Goal: Use online tool/utility

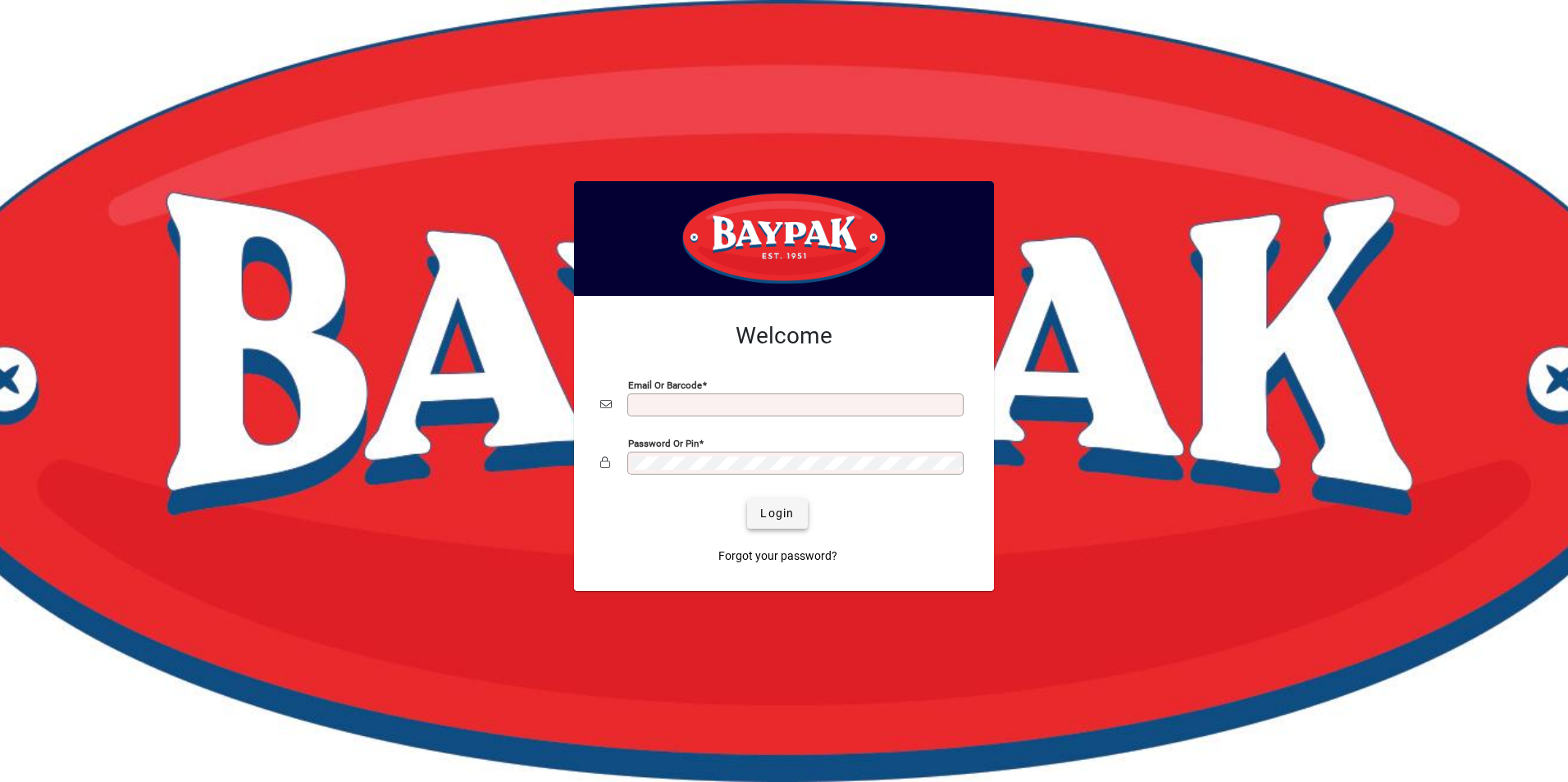
type input "**********"
click at [785, 507] on span "Login" at bounding box center [777, 514] width 34 height 17
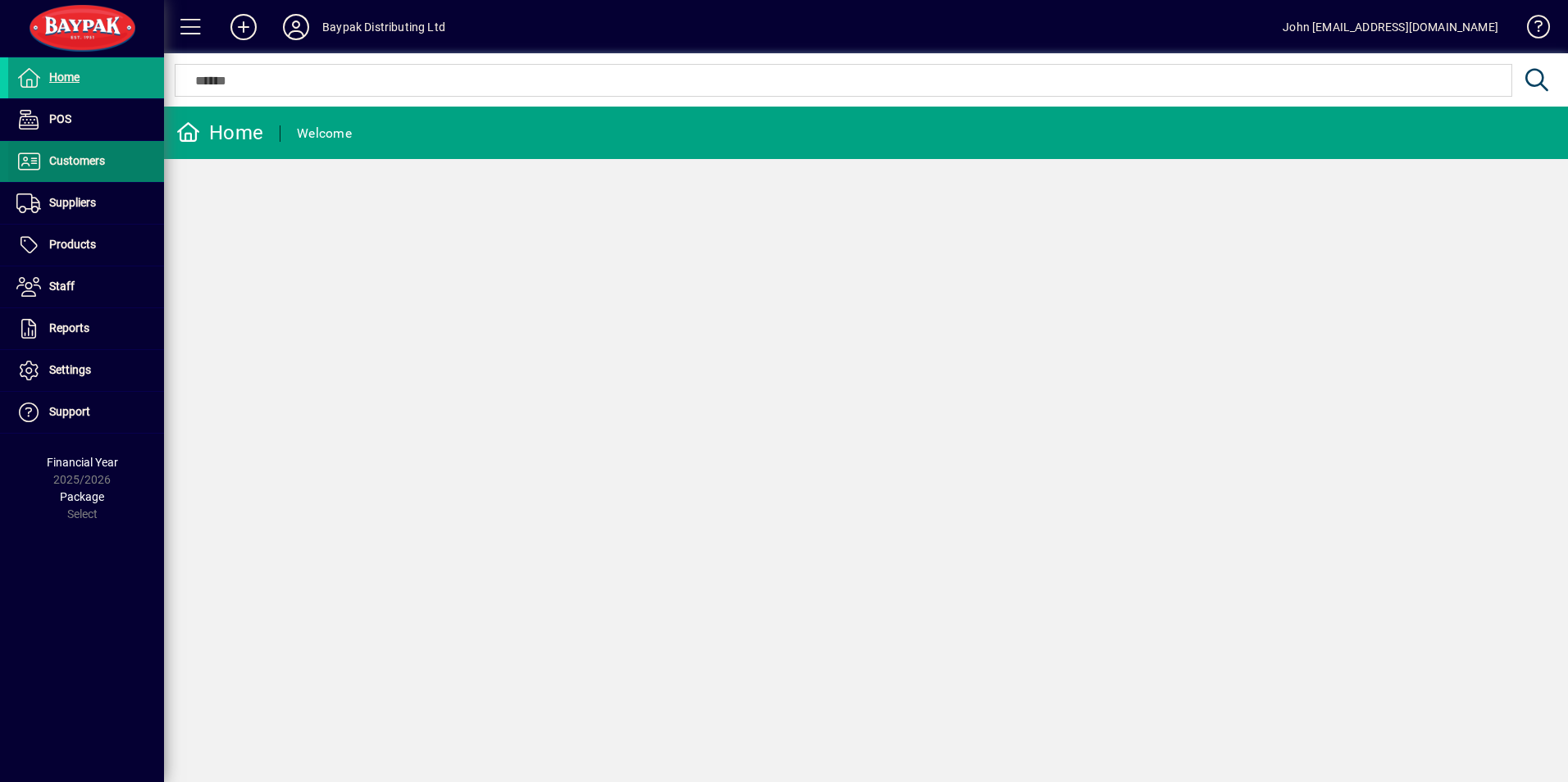
click at [67, 162] on span "Customers" at bounding box center [77, 160] width 55 height 13
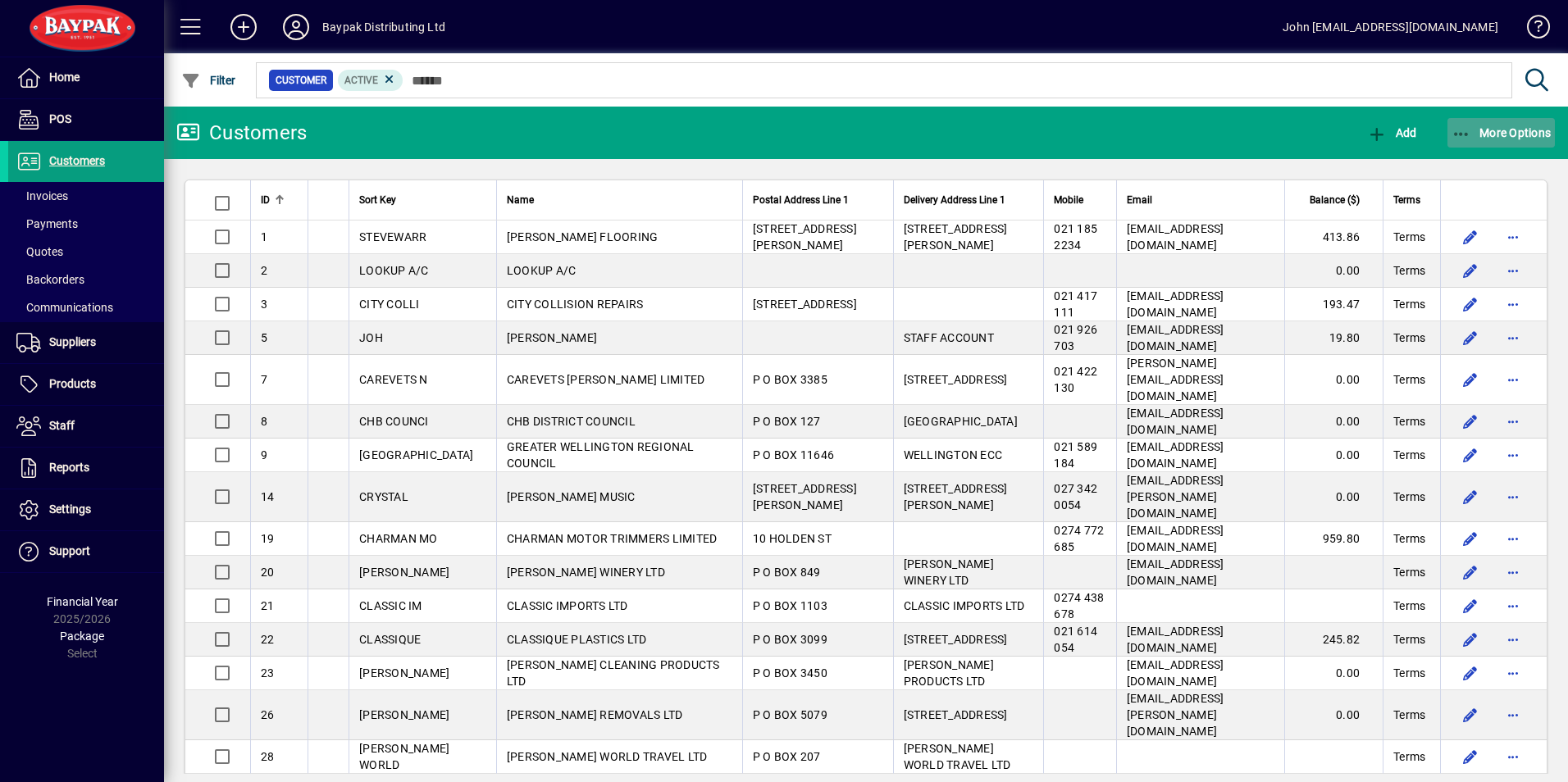
click at [1488, 130] on span "More Options" at bounding box center [1502, 132] width 100 height 13
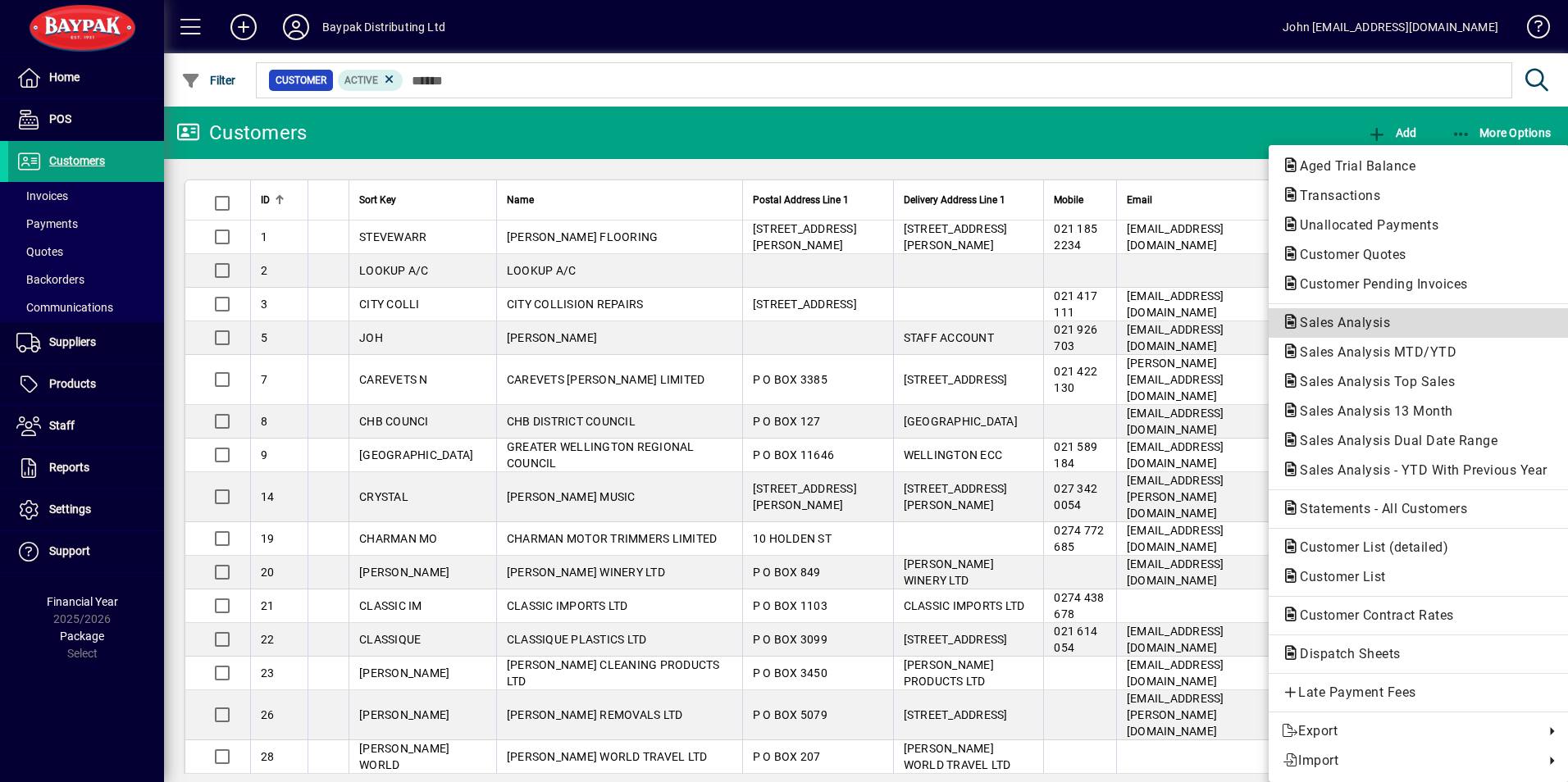
click at [1332, 318] on span "Sales Analysis" at bounding box center [1340, 323] width 117 height 16
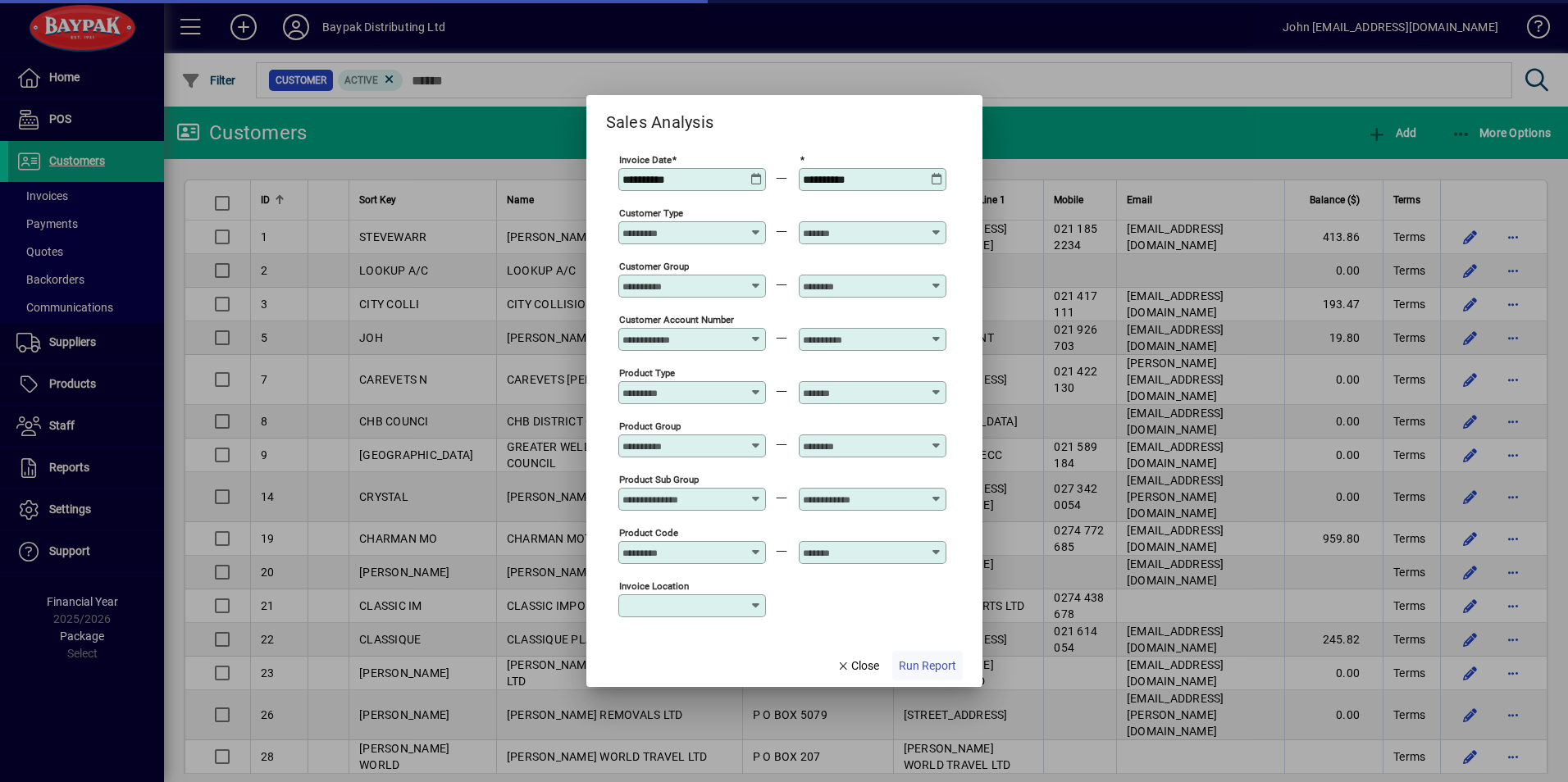
click at [934, 667] on span "Run Report" at bounding box center [928, 666] width 57 height 17
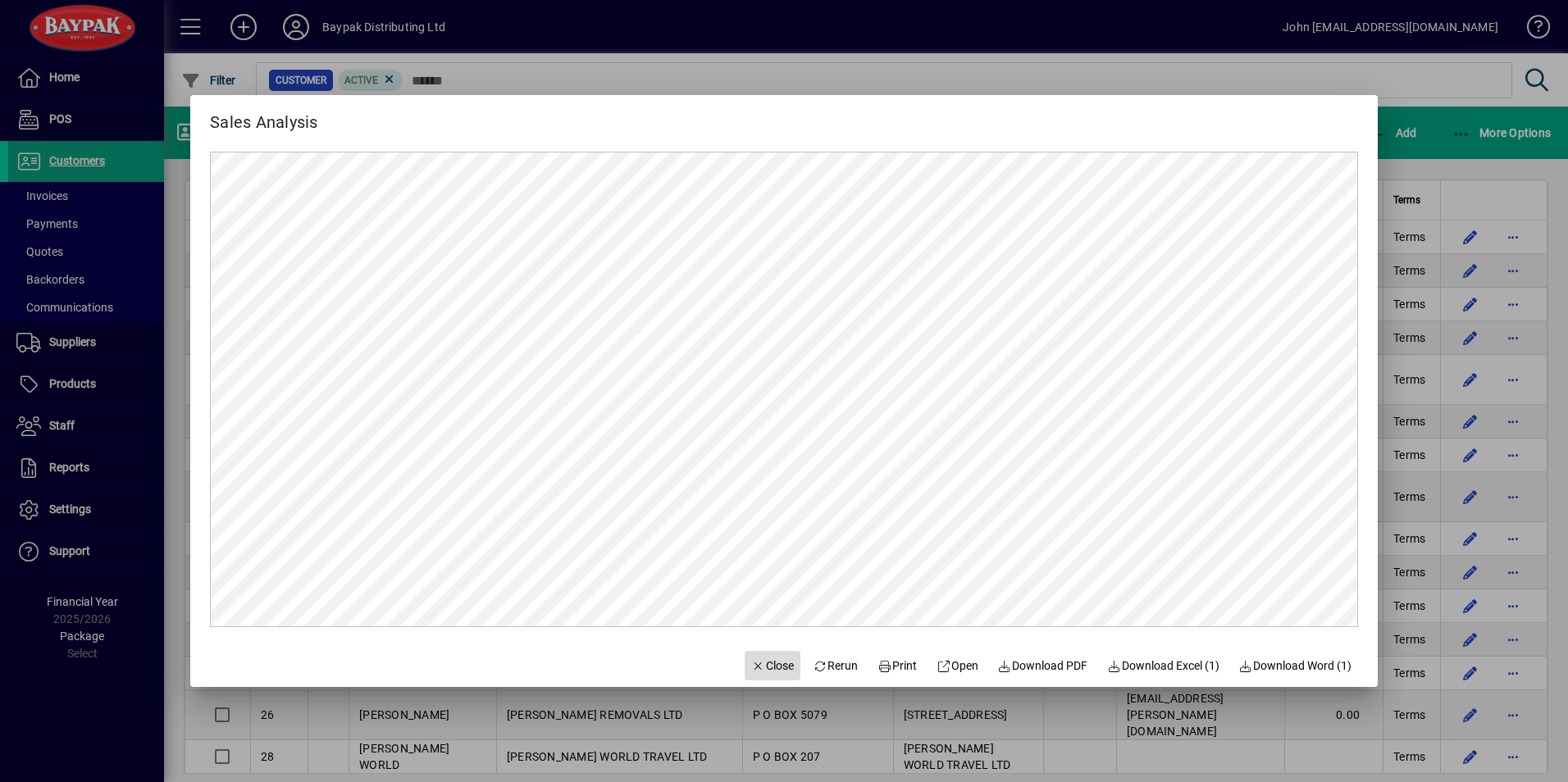
click at [764, 664] on span "Close" at bounding box center [772, 666] width 42 height 17
